Goal: Task Accomplishment & Management: Use online tool/utility

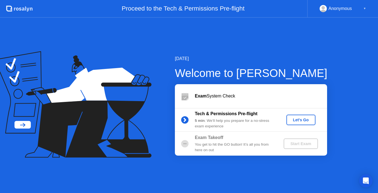
click at [298, 123] on button "Let's Go" at bounding box center [300, 120] width 29 height 11
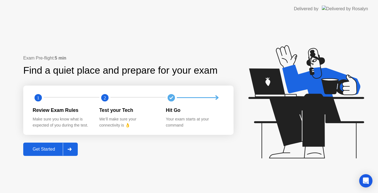
click at [47, 148] on div "Get Started" at bounding box center [44, 149] width 38 height 5
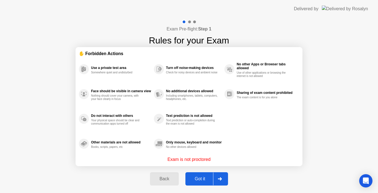
click at [196, 181] on div "Got it" at bounding box center [200, 178] width 26 height 5
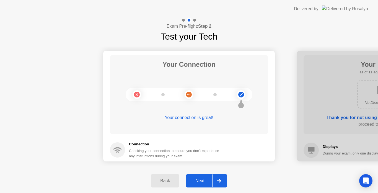
click at [198, 179] on div "Next" at bounding box center [200, 180] width 25 height 5
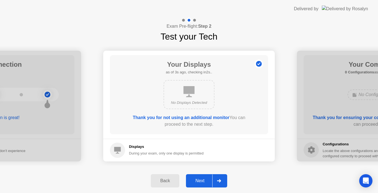
click at [206, 178] on div "Next" at bounding box center [200, 180] width 25 height 5
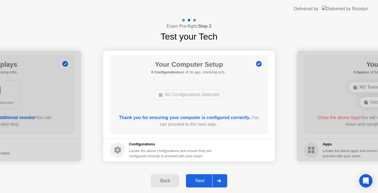
click at [206, 178] on div "Next" at bounding box center [200, 180] width 25 height 5
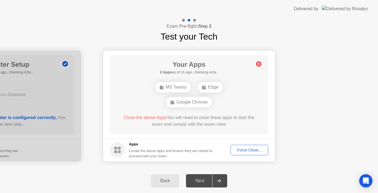
click at [144, 118] on span "Close the above Apps" at bounding box center [145, 117] width 43 height 5
click at [239, 152] on div "Force Close..." at bounding box center [250, 150] width 34 height 4
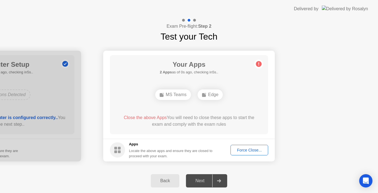
click at [259, 65] on icon at bounding box center [259, 63] width 1 height 3
click at [145, 118] on span "Close the above Apps" at bounding box center [145, 117] width 43 height 5
click at [167, 181] on div "Back" at bounding box center [165, 180] width 25 height 5
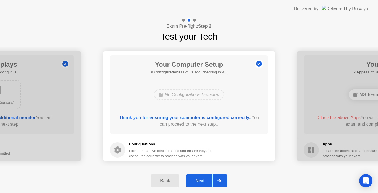
click at [205, 179] on div "Next" at bounding box center [200, 180] width 25 height 5
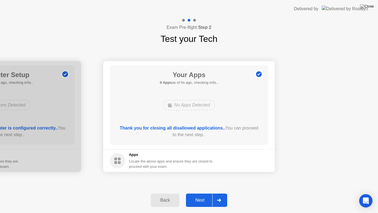
click at [181, 101] on div "No Apps Detected" at bounding box center [189, 105] width 52 height 11
click at [199, 193] on div "Next" at bounding box center [200, 199] width 25 height 5
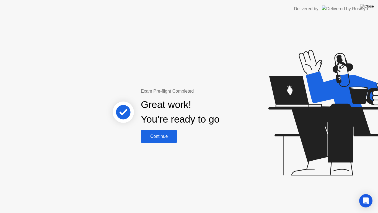
click at [162, 134] on div "Continue" at bounding box center [159, 136] width 33 height 5
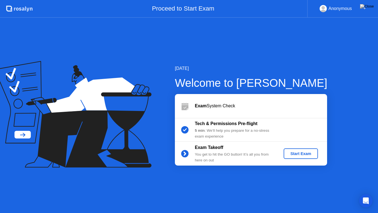
click at [299, 156] on div "Start Exam" at bounding box center [301, 153] width 30 height 4
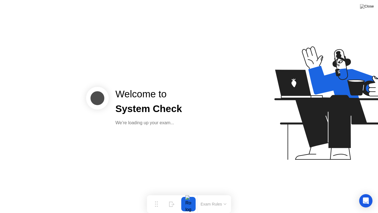
click at [164, 126] on div "We’re loading up your exam..." at bounding box center [148, 122] width 67 height 7
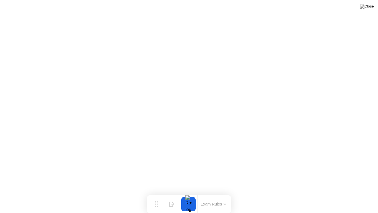
click at [368, 10] on button at bounding box center [367, 6] width 17 height 7
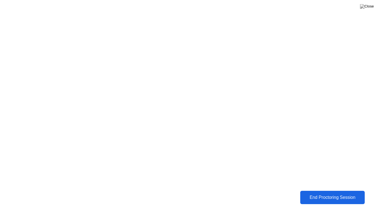
click at [319, 190] on button "End Proctoring Session" at bounding box center [332, 196] width 64 height 13
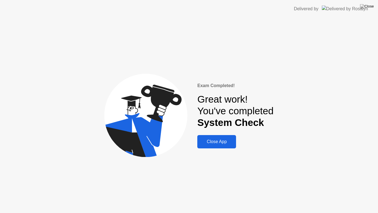
click at [209, 141] on div "Close App" at bounding box center [216, 141] width 35 height 5
